Goal: Navigation & Orientation: Find specific page/section

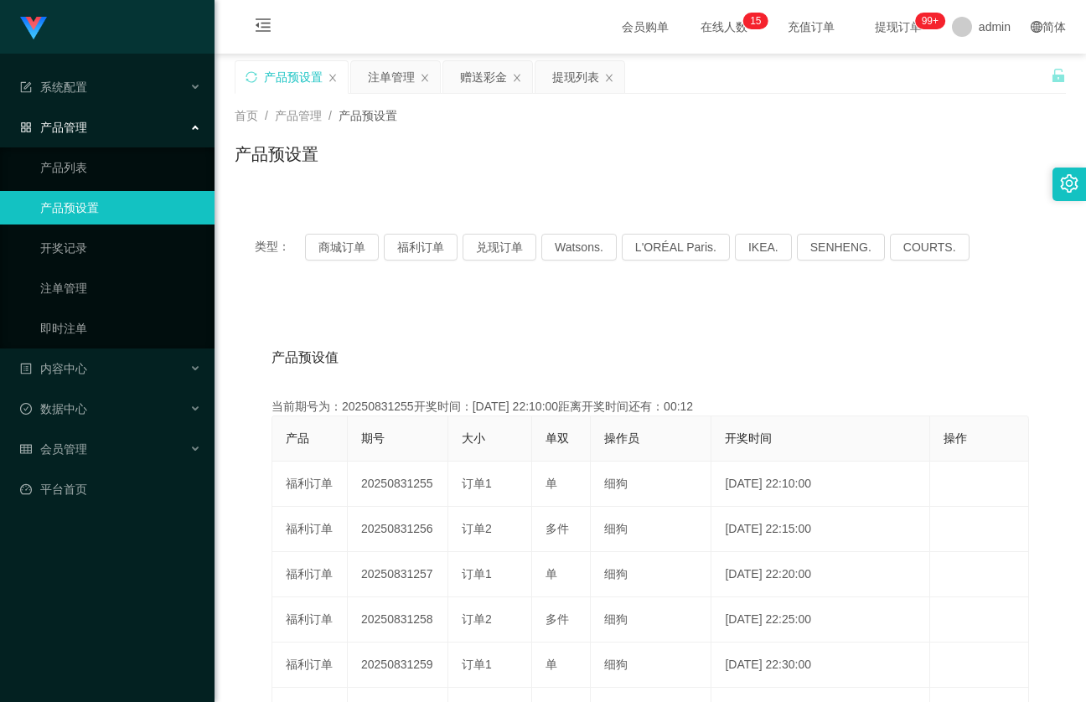
click at [276, 73] on div "产品预设置" at bounding box center [293, 77] width 59 height 32
click at [241, 77] on div "产品预设置" at bounding box center [291, 77] width 112 height 32
click at [261, 73] on div "产品预设置" at bounding box center [291, 77] width 112 height 32
click at [255, 73] on icon "图标: sync" at bounding box center [251, 77] width 12 height 12
click at [431, 243] on button "福利订单" at bounding box center [421, 247] width 74 height 27
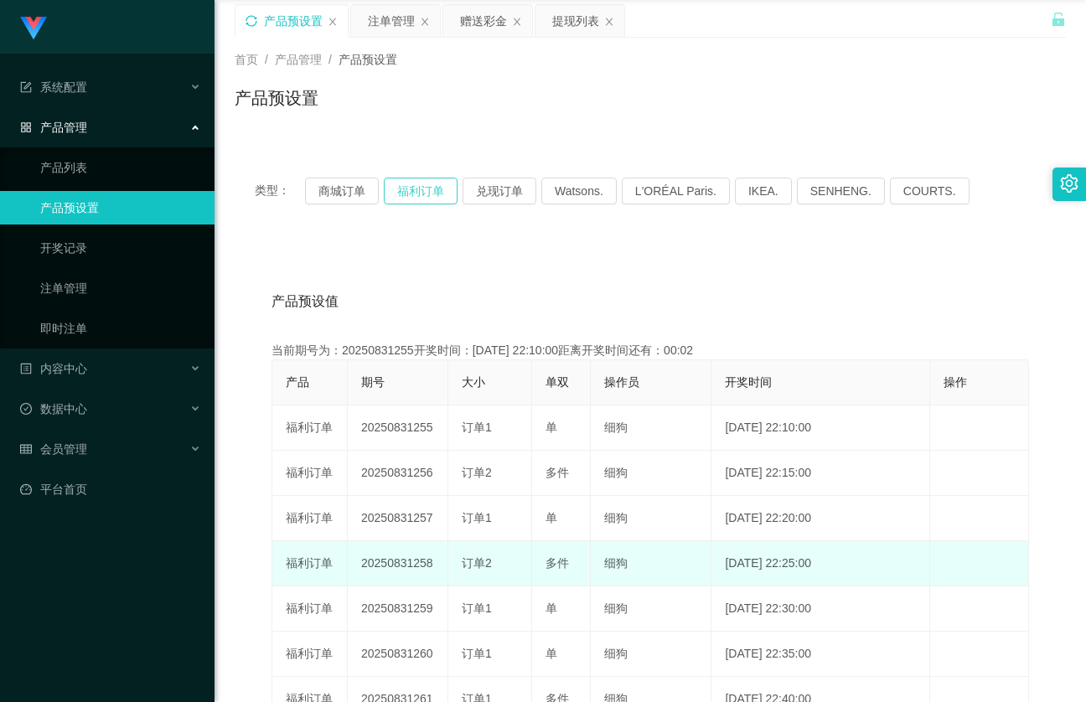
scroll to position [28, 0]
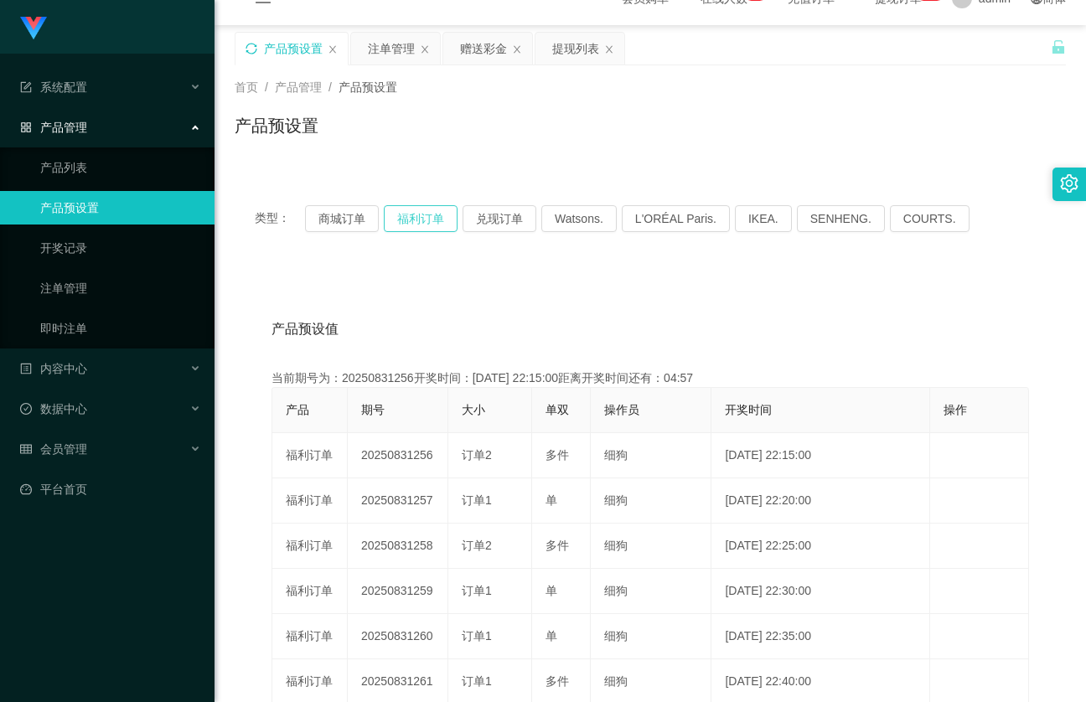
click at [411, 219] on button "福利订单" at bounding box center [421, 218] width 74 height 27
click at [396, 44] on div "注单管理" at bounding box center [391, 49] width 47 height 32
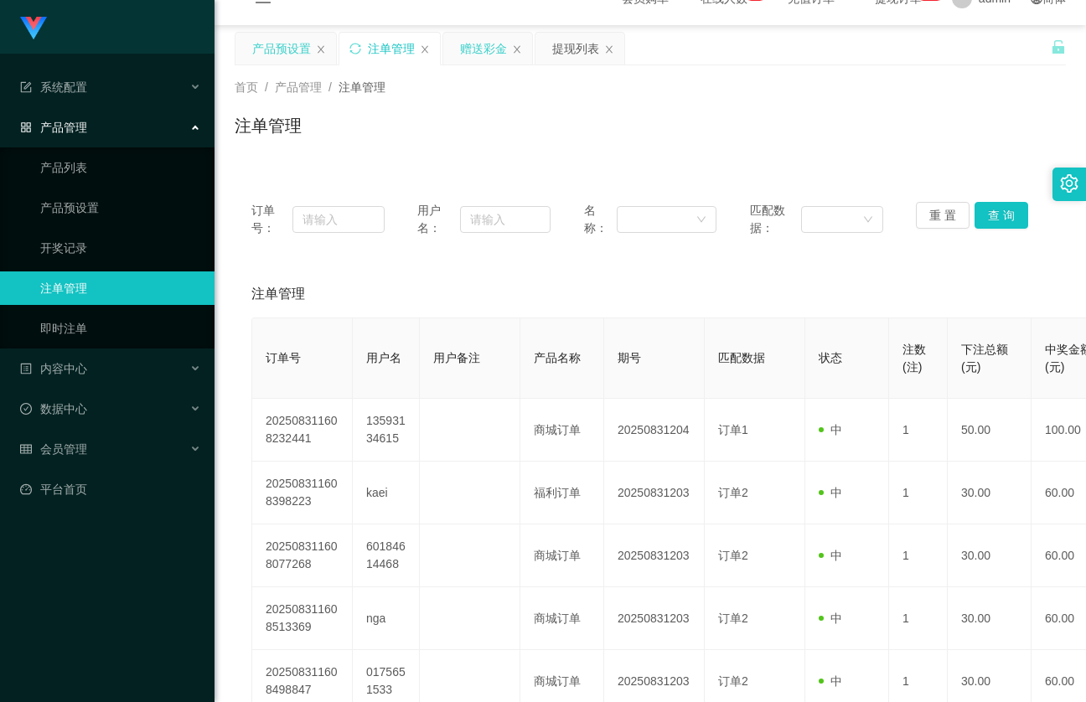
click at [476, 58] on div "赠送彩金" at bounding box center [483, 49] width 47 height 32
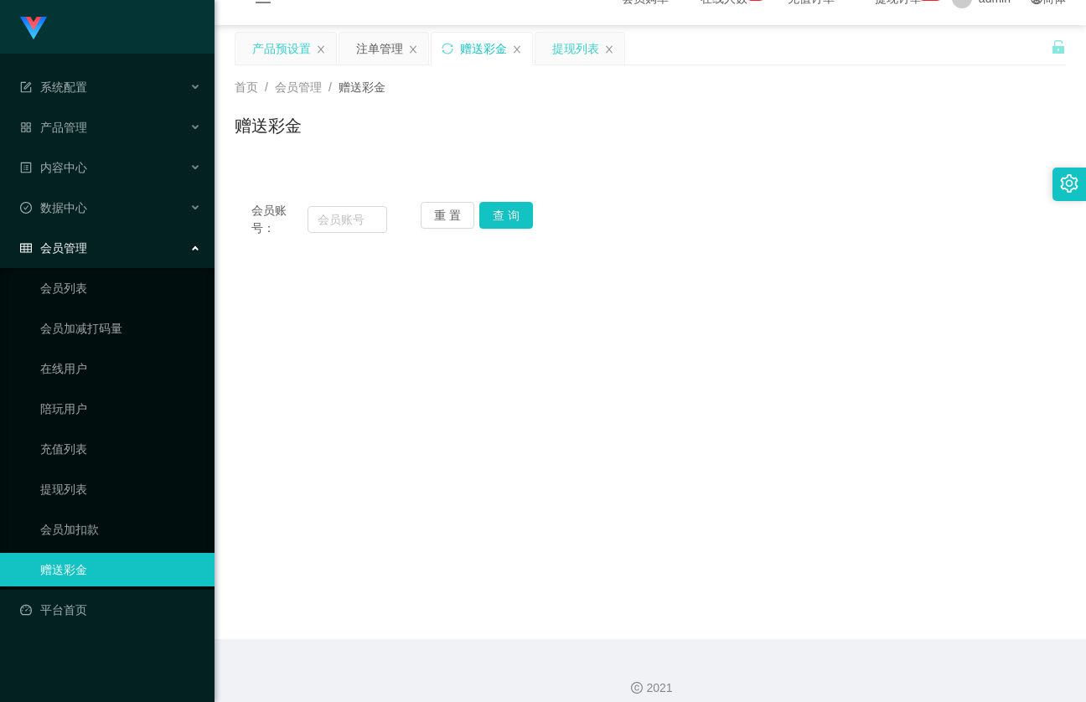
click at [578, 59] on div "提现列表" at bounding box center [575, 49] width 47 height 32
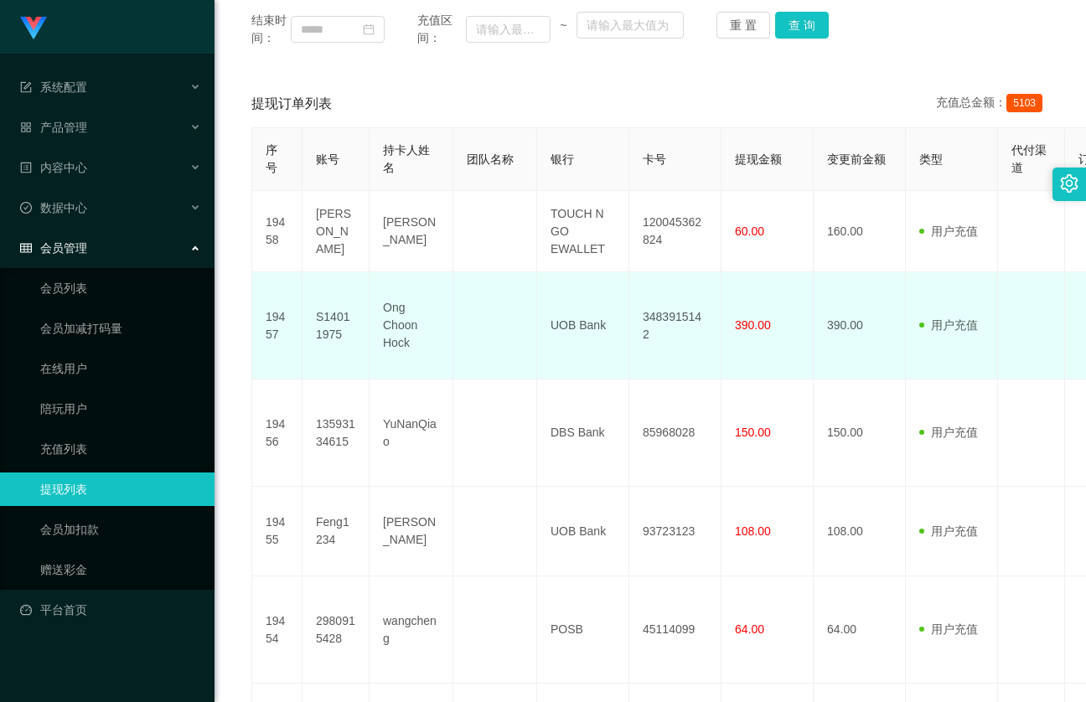
scroll to position [280, 0]
